Goal: Book appointment/travel/reservation

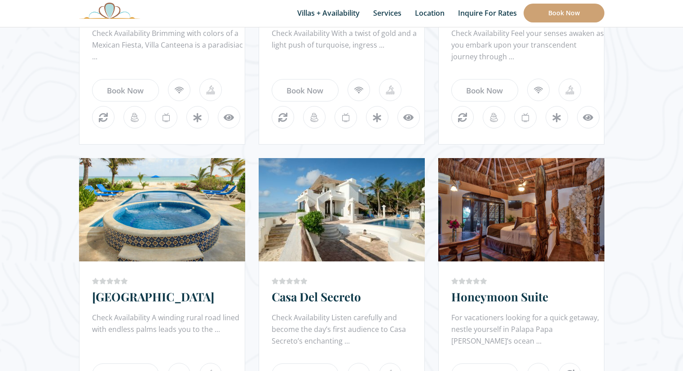
scroll to position [538, 0]
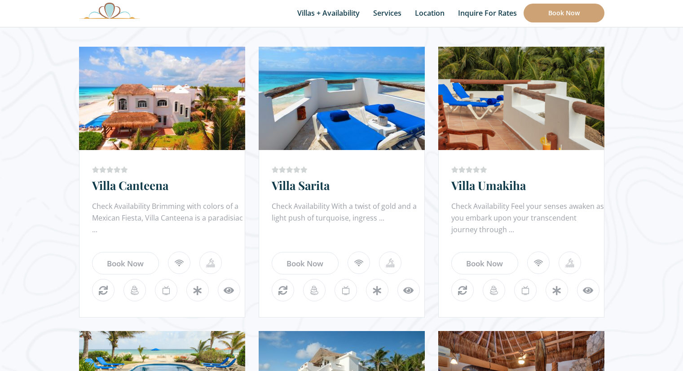
click at [129, 190] on link "Villa Canteena" at bounding box center [130, 185] width 76 height 16
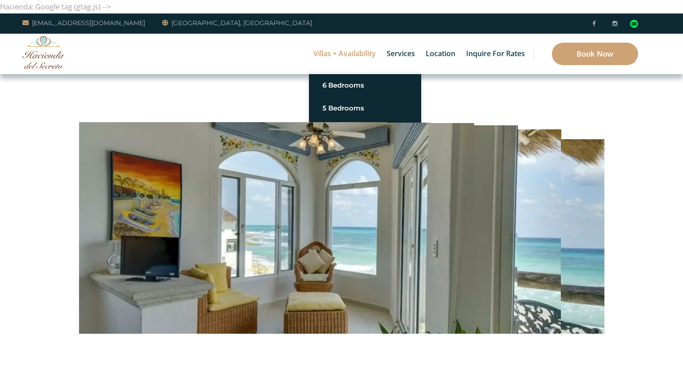
click at [350, 47] on link "Villas + Availability" at bounding box center [344, 54] width 71 height 40
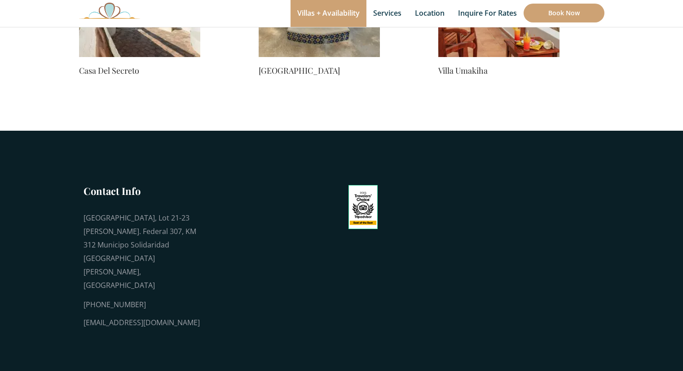
scroll to position [0, 180]
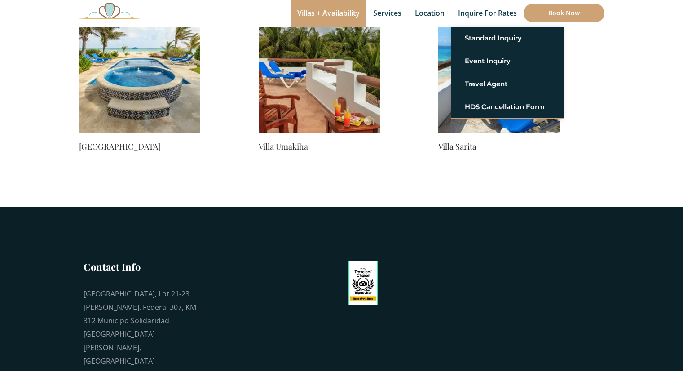
click at [487, 16] on link "Inquire for Rates" at bounding box center [487, 13] width 72 height 27
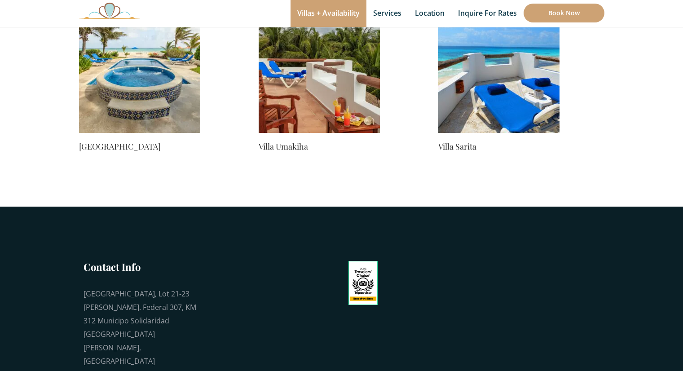
click at [298, 84] on img at bounding box center [319, 72] width 121 height 121
